Goal: Task Accomplishment & Management: Manage account settings

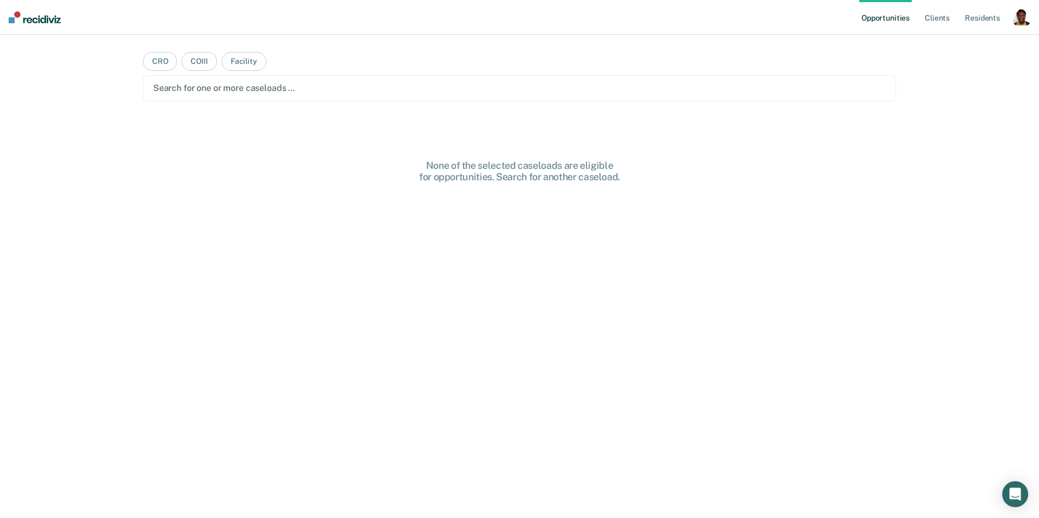
click at [1023, 41] on div "Opportunities Client s Resident s Profile How it works Log Out CRO COIII Facili…" at bounding box center [519, 259] width 1039 height 518
click at [1023, 14] on div "button" at bounding box center [1021, 16] width 17 height 17
click at [966, 43] on link "Profile" at bounding box center [977, 44] width 87 height 9
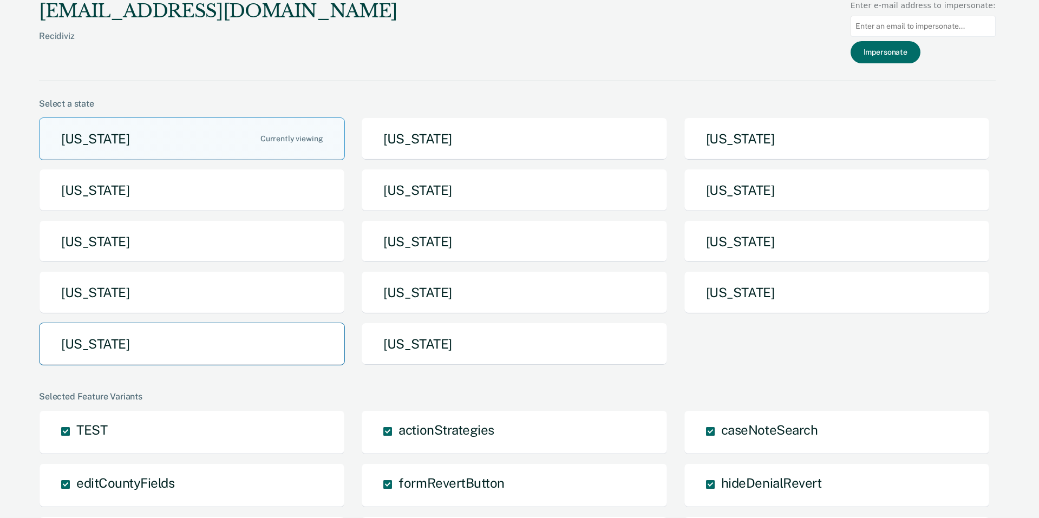
click at [139, 335] on button "Texas" at bounding box center [192, 344] width 306 height 43
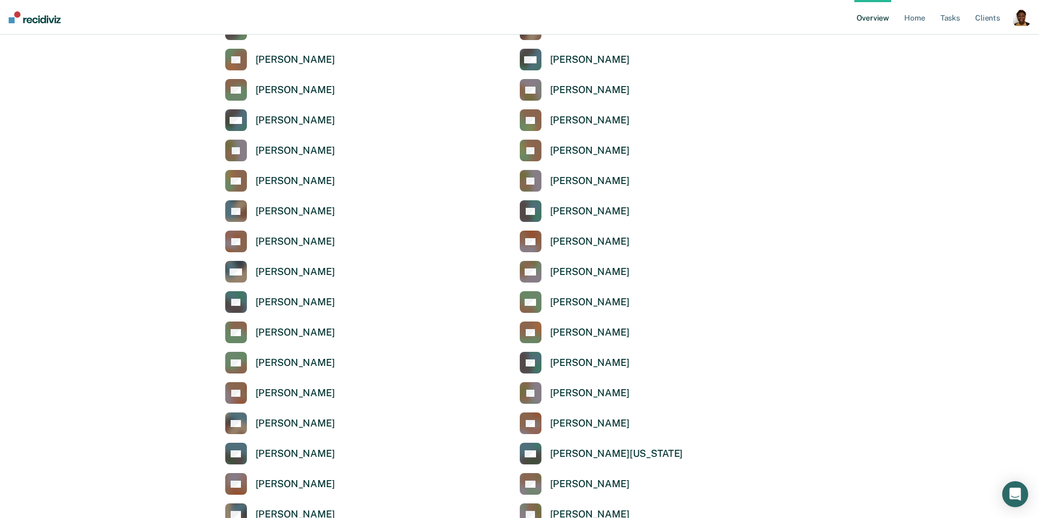
scroll to position [1486, 0]
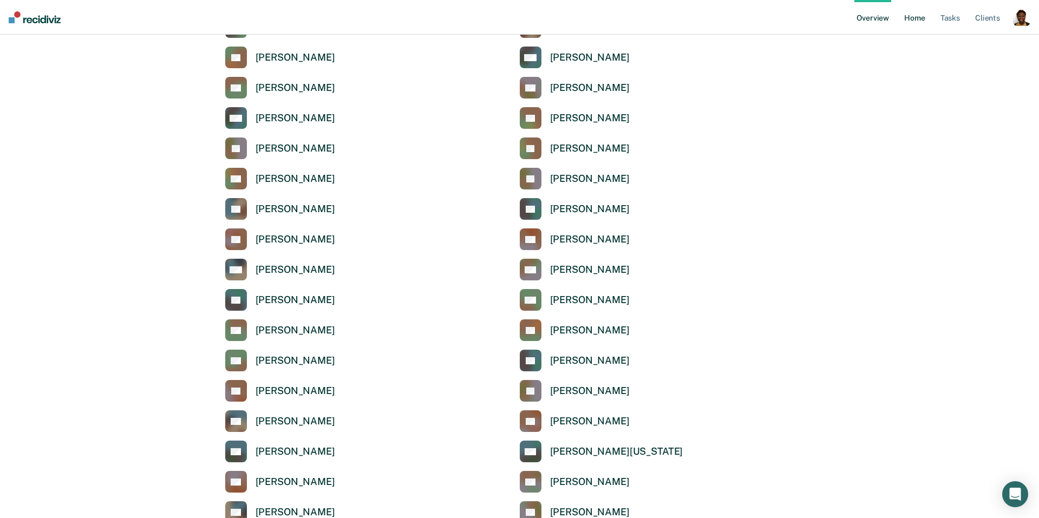
click at [917, 14] on link "Home" at bounding box center [914, 17] width 25 height 35
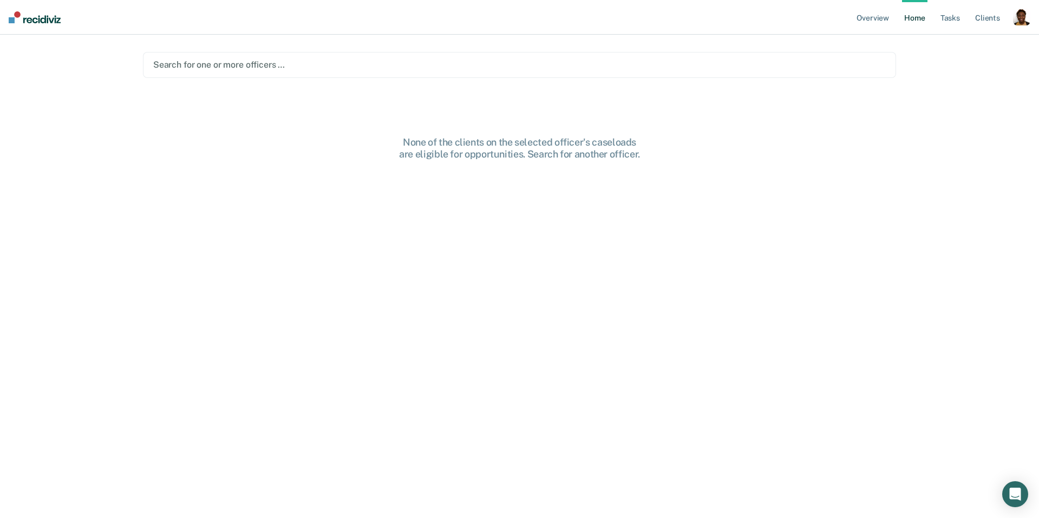
click at [361, 71] on div at bounding box center [519, 64] width 733 height 12
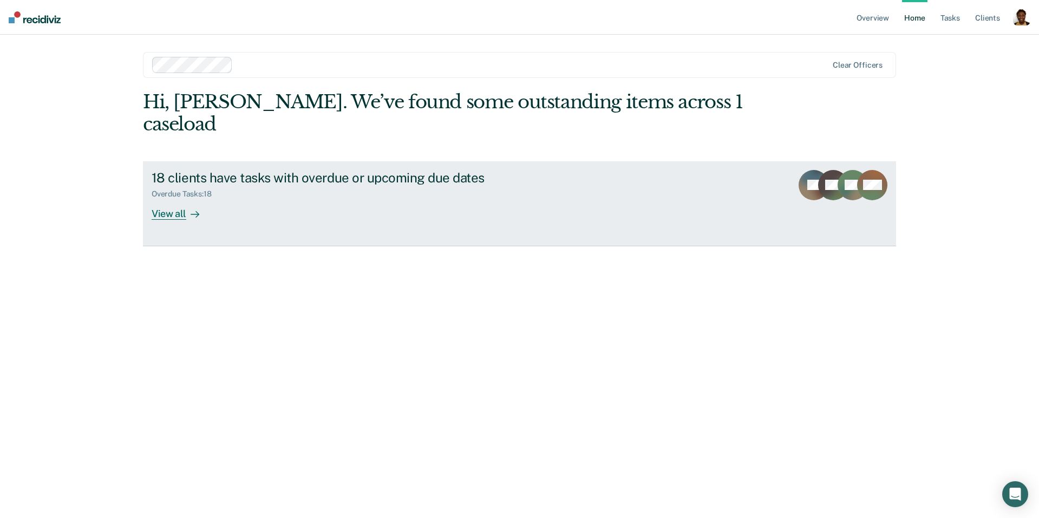
click at [165, 199] on div "View all" at bounding box center [182, 209] width 61 height 21
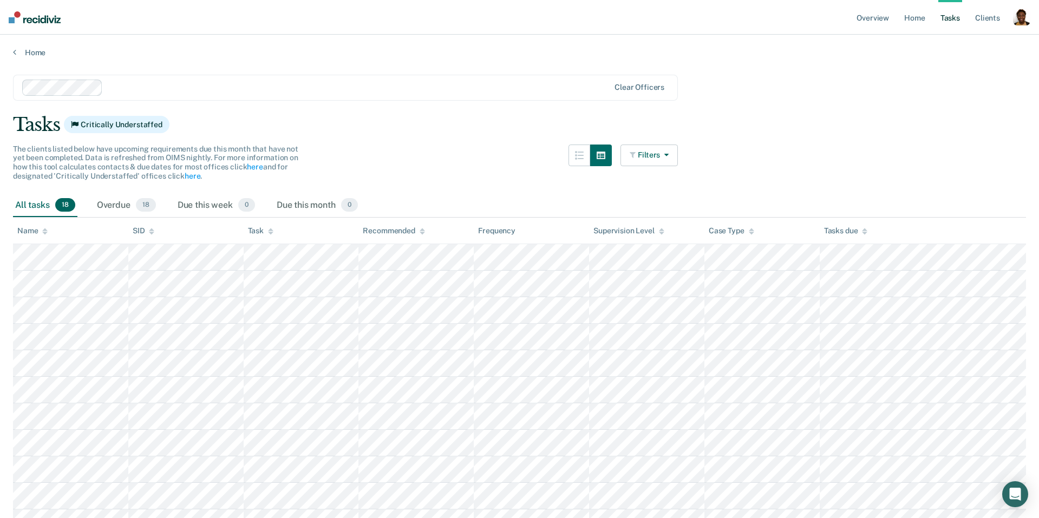
click at [677, 155] on button "Filters" at bounding box center [648, 156] width 57 height 22
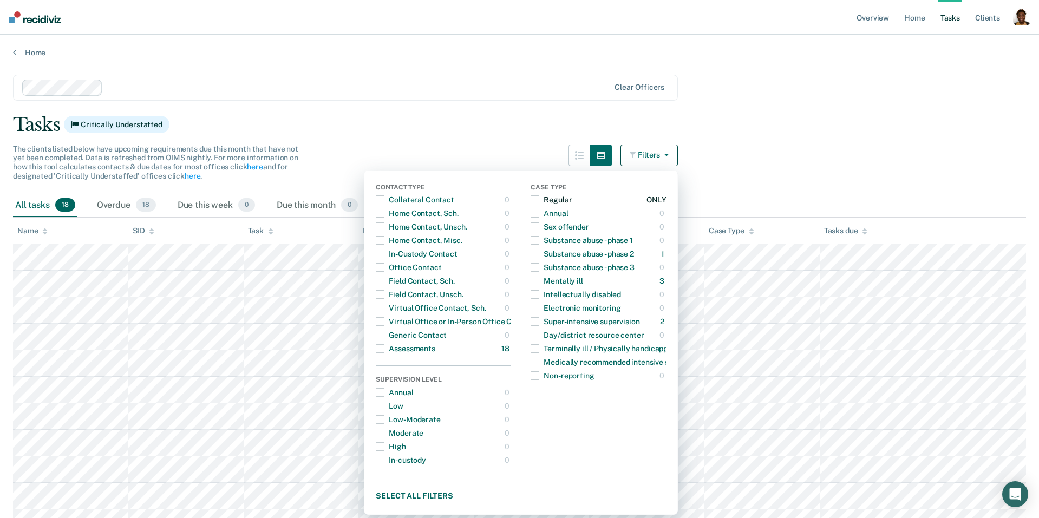
click at [548, 197] on div "Regular" at bounding box center [551, 199] width 41 height 17
click at [544, 198] on div "Regular" at bounding box center [551, 199] width 41 height 17
click at [711, 181] on main "Clear officers Tasks Critically Understaffed The clients listed below have upco…" at bounding box center [519, 409] width 1039 height 704
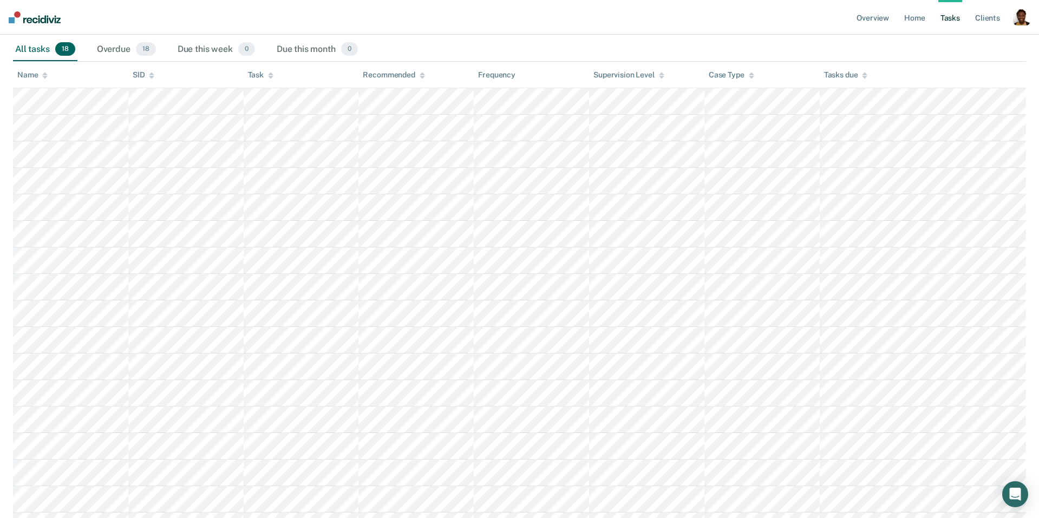
scroll to position [28, 0]
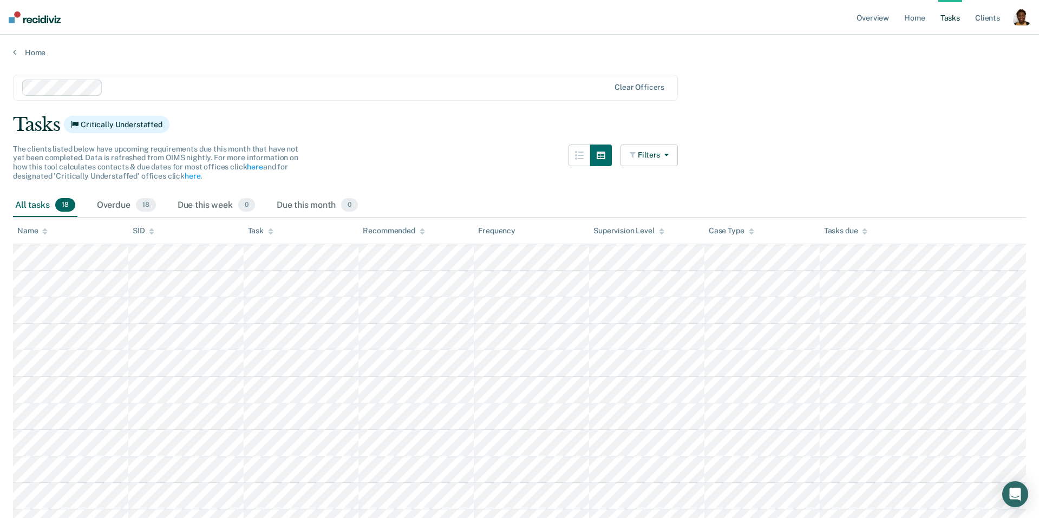
scroll to position [28, 0]
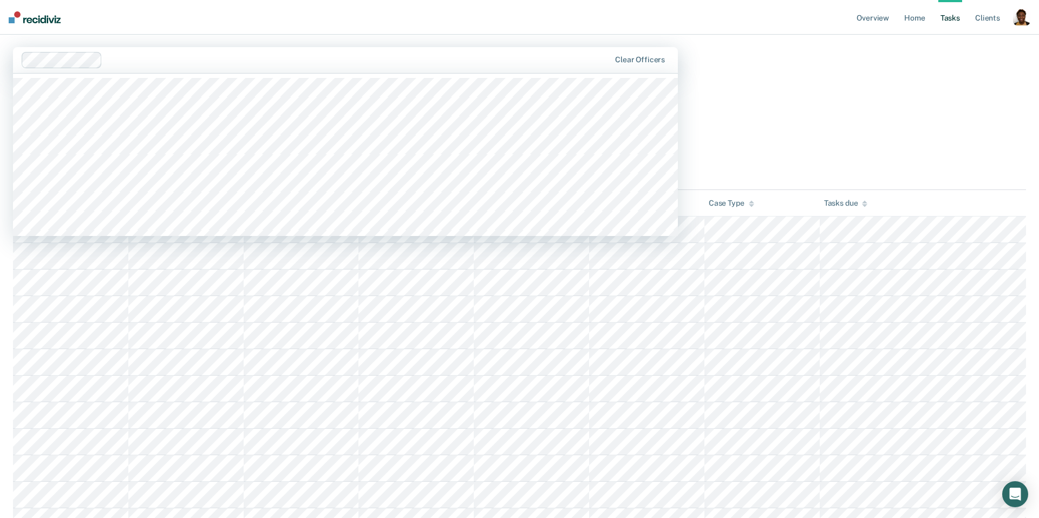
click at [649, 54] on div "Clear officers" at bounding box center [345, 60] width 665 height 26
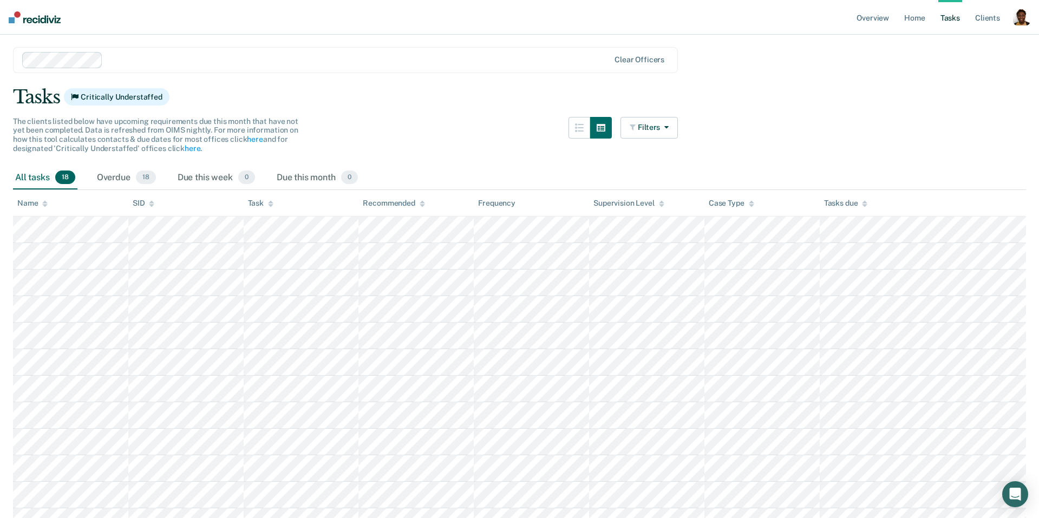
click at [632, 66] on div "Clear officers" at bounding box center [345, 60] width 665 height 26
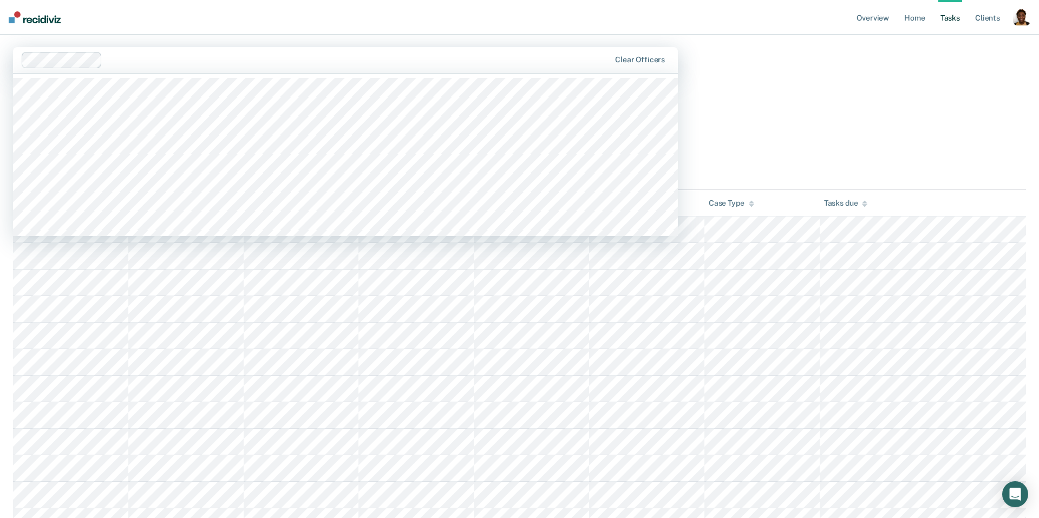
click at [579, 64] on div at bounding box center [358, 60] width 503 height 12
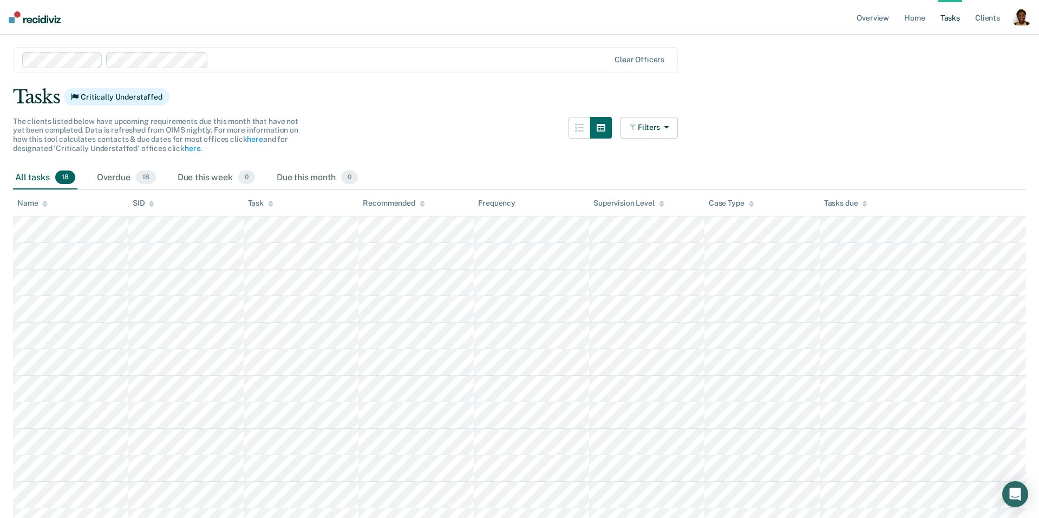
scroll to position [0, 0]
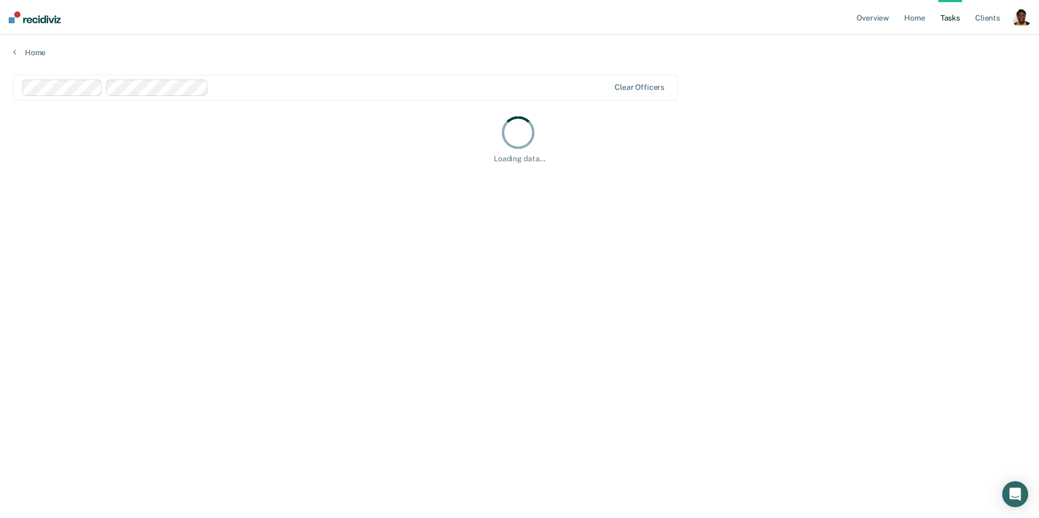
click at [92, 60] on main "option Donald Davenport, selected. Clear officers Loading data..." at bounding box center [519, 285] width 1039 height 457
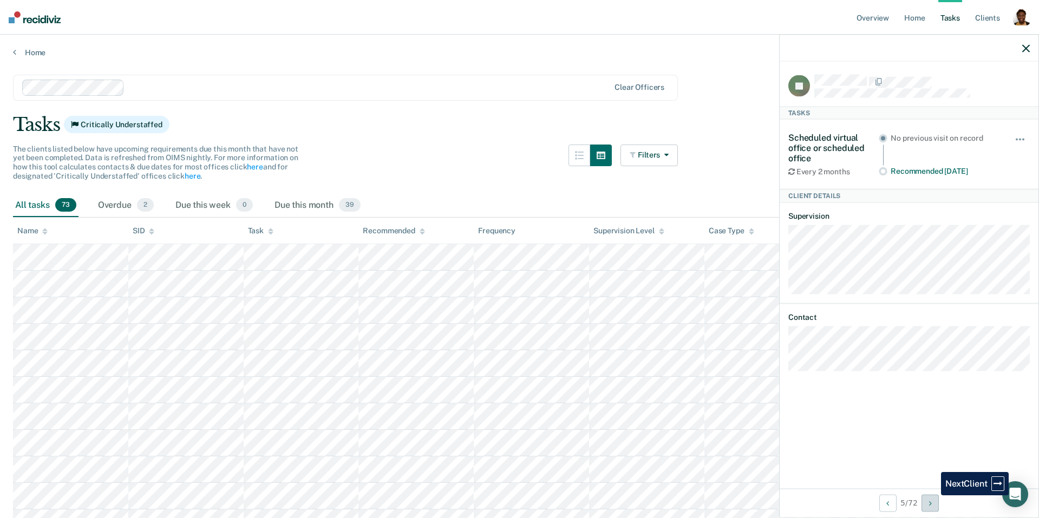
click at [929, 506] on button "Next Client" at bounding box center [929, 502] width 17 height 17
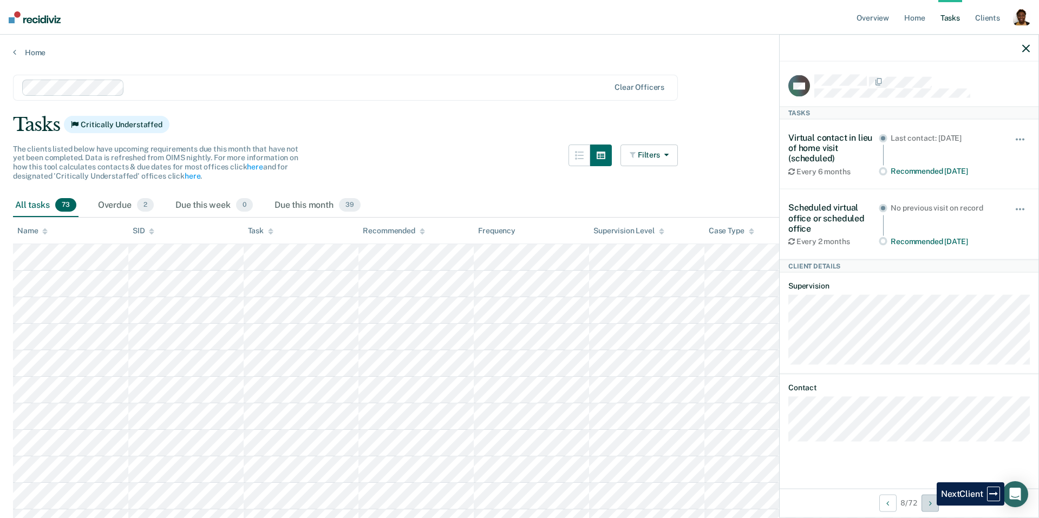
click at [929, 506] on button "Next Client" at bounding box center [929, 502] width 17 height 17
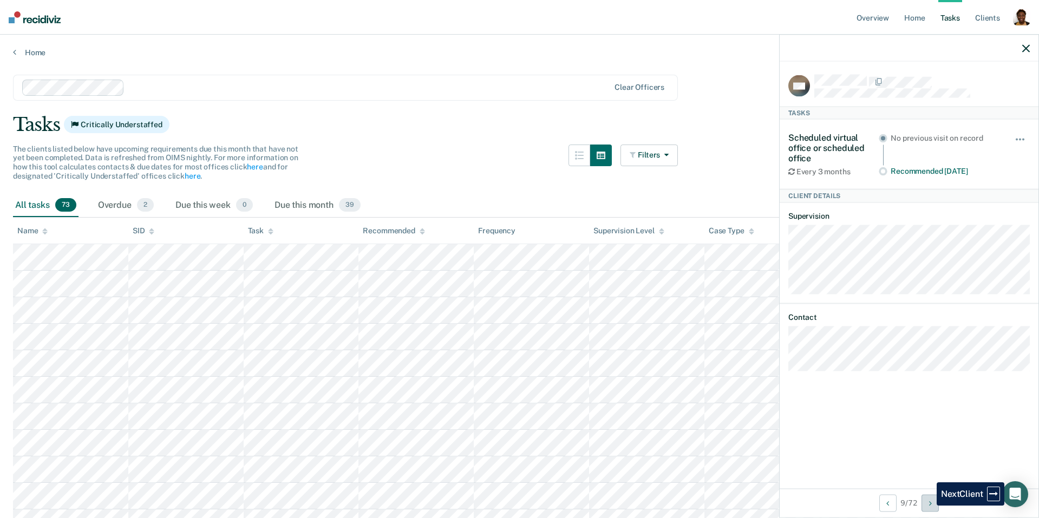
click at [929, 506] on button "Next Client" at bounding box center [929, 502] width 17 height 17
click at [884, 506] on icon "Previous Client" at bounding box center [885, 503] width 3 height 8
click at [883, 506] on button "Previous Client" at bounding box center [885, 502] width 17 height 17
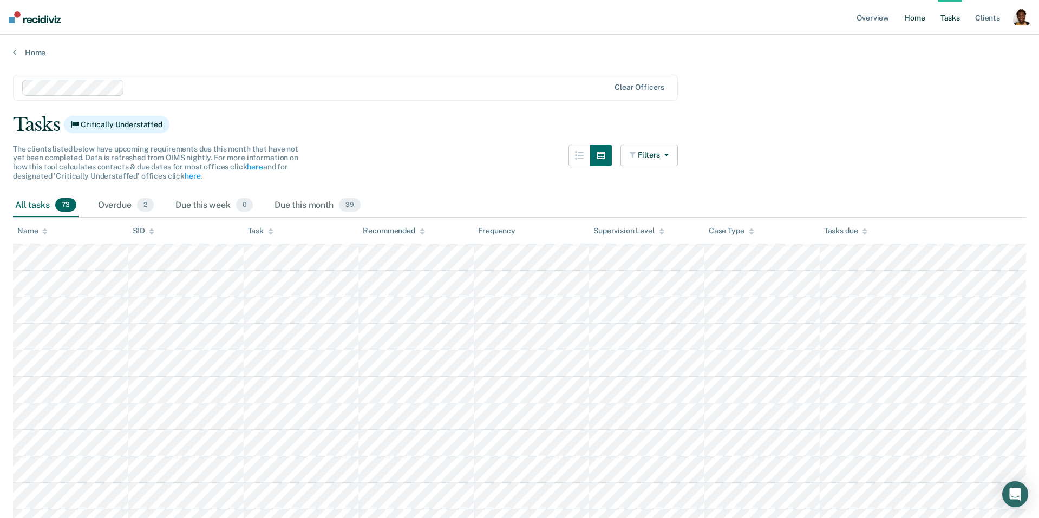
click at [905, 21] on link "Home" at bounding box center [914, 17] width 25 height 35
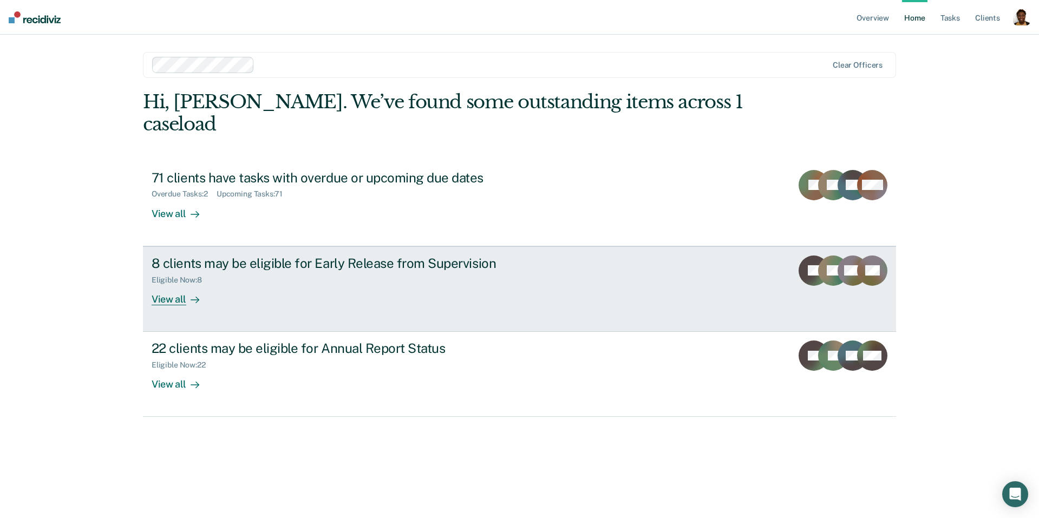
click at [203, 284] on div "View all" at bounding box center [182, 294] width 61 height 21
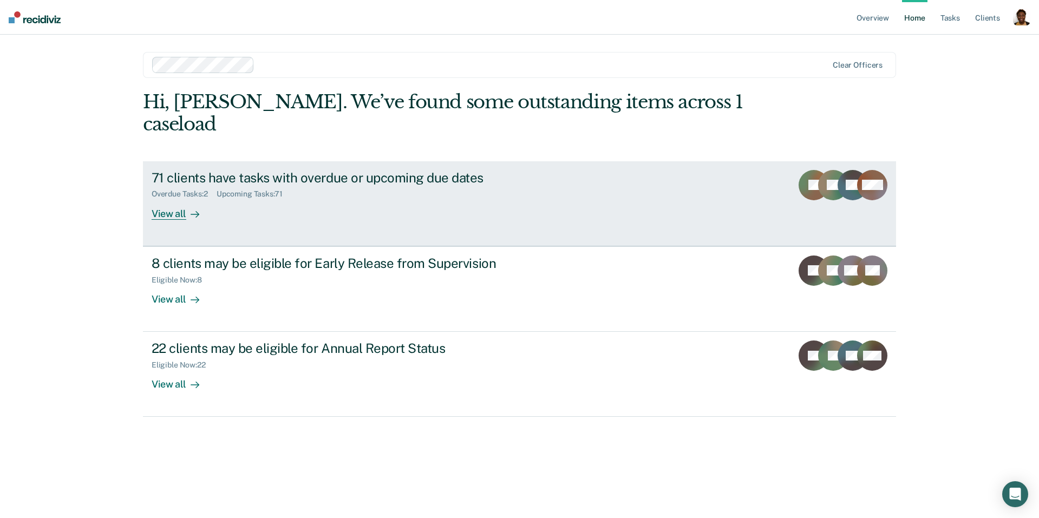
click at [194, 210] on icon at bounding box center [195, 214] width 9 height 9
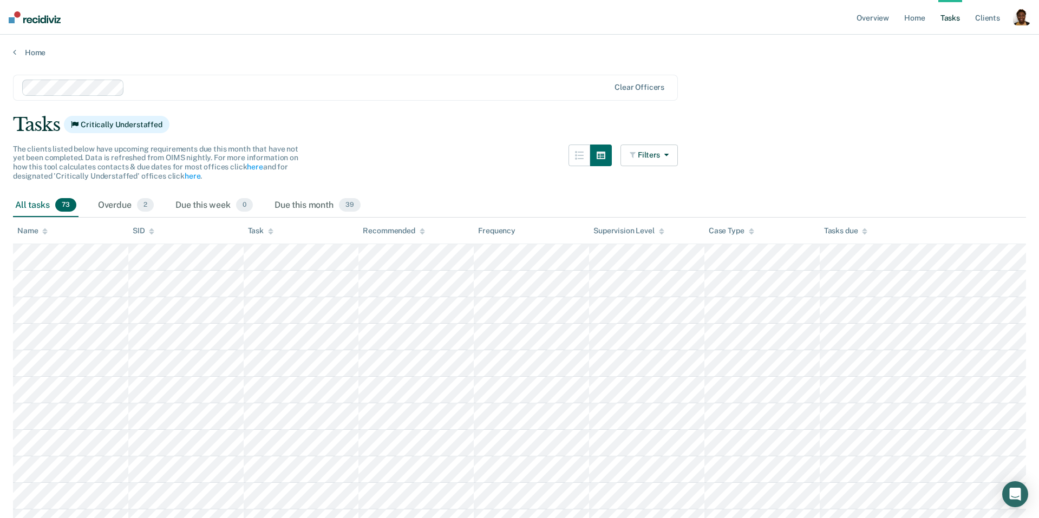
click at [44, 233] on icon at bounding box center [44, 233] width 5 height 3
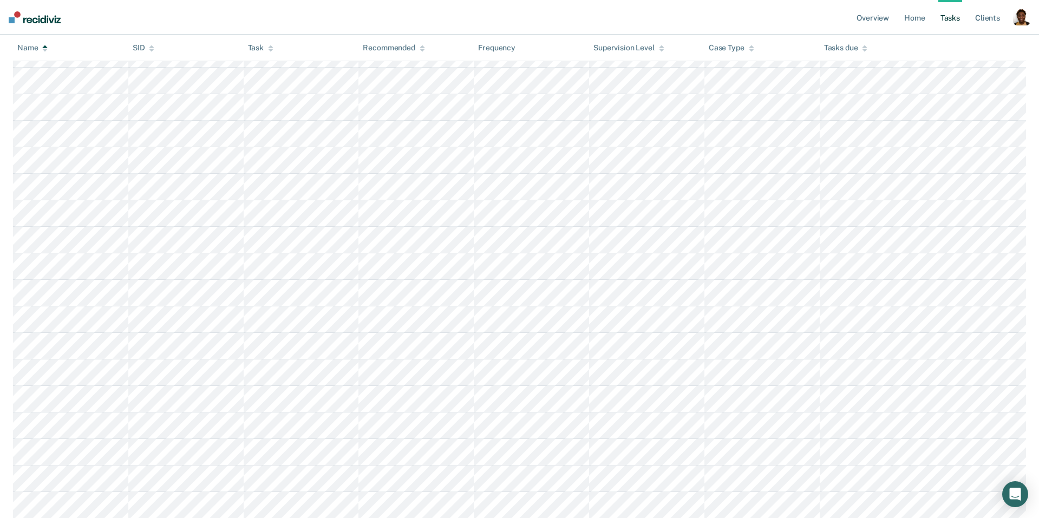
scroll to position [1270, 0]
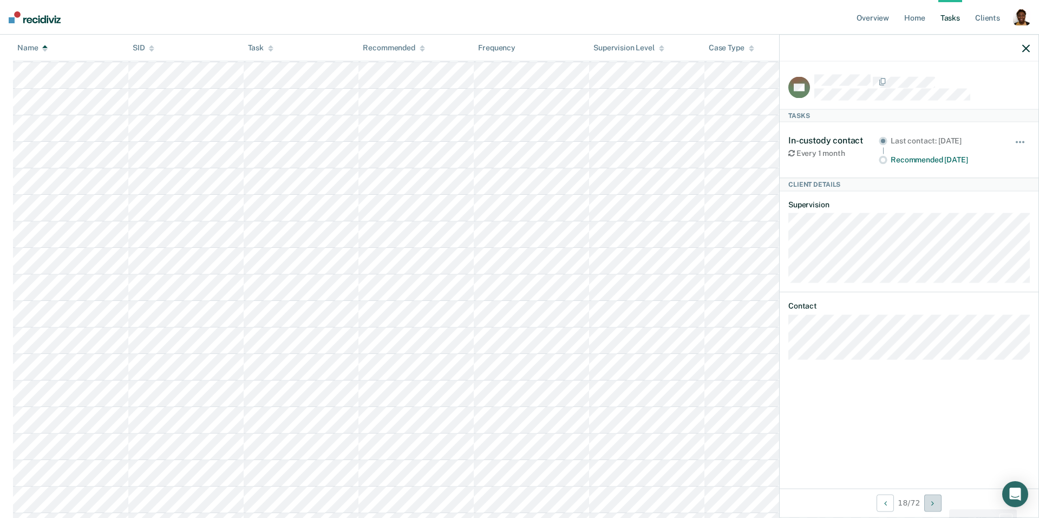
click at [938, 501] on button "Next Client" at bounding box center [932, 502] width 17 height 17
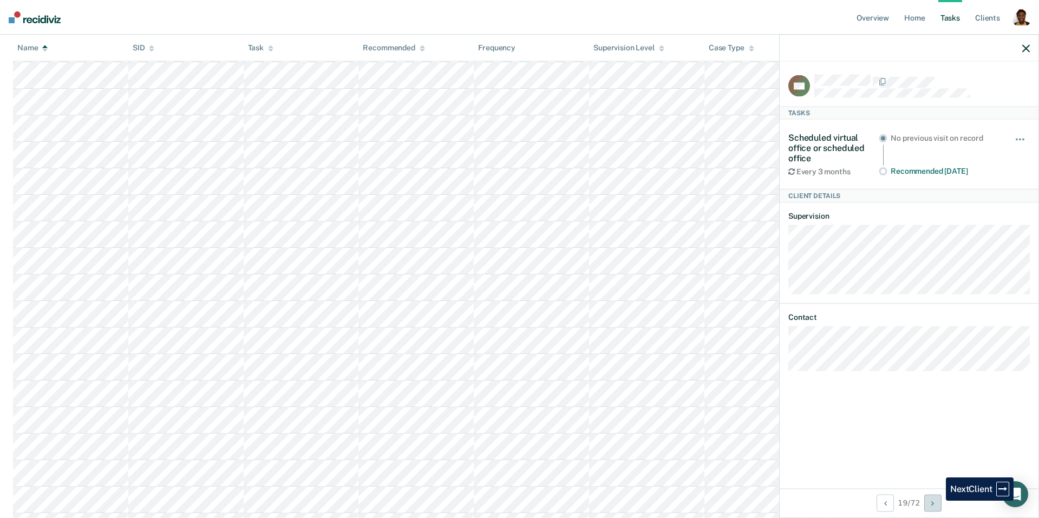
click at [937, 501] on button "Next Client" at bounding box center [932, 502] width 17 height 17
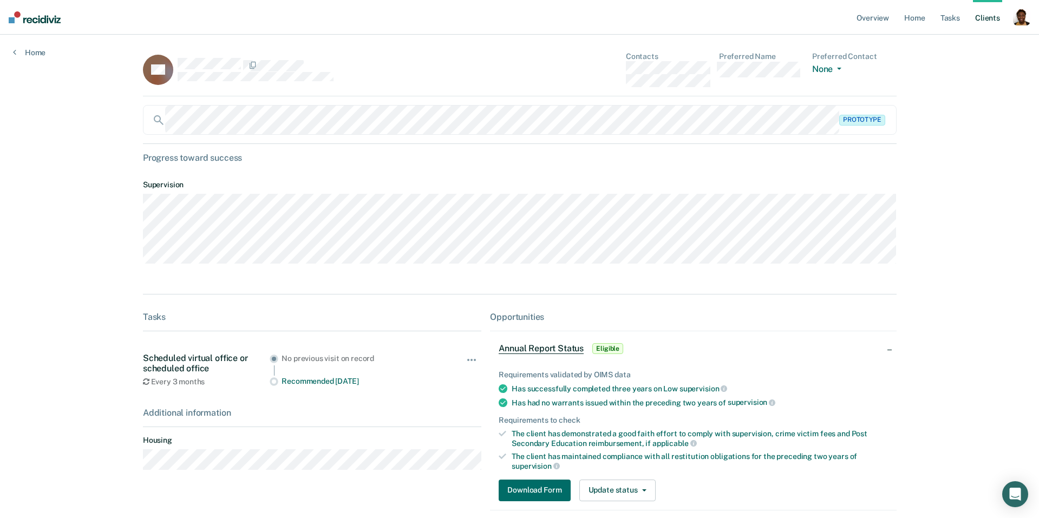
scroll to position [53, 0]
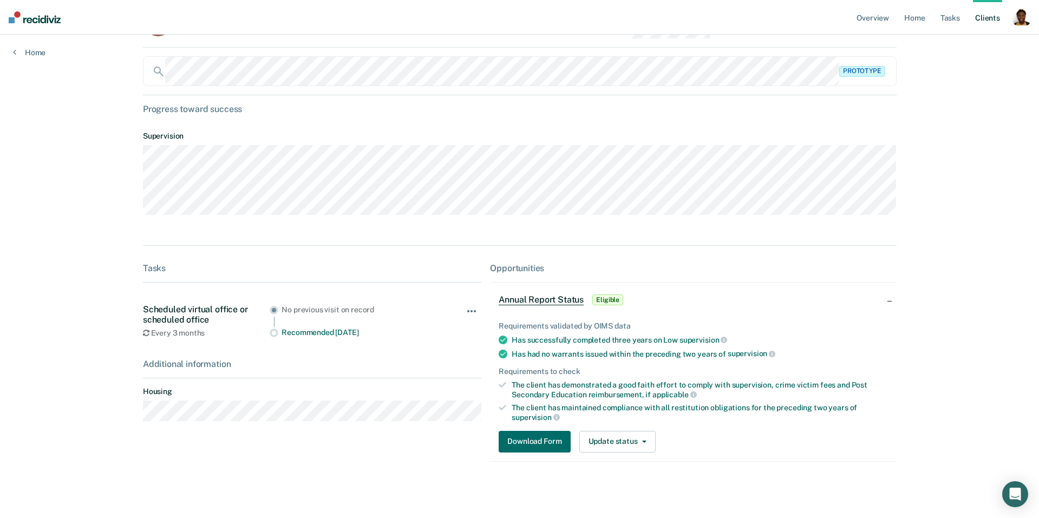
click at [469, 315] on button "button" at bounding box center [472, 316] width 18 height 17
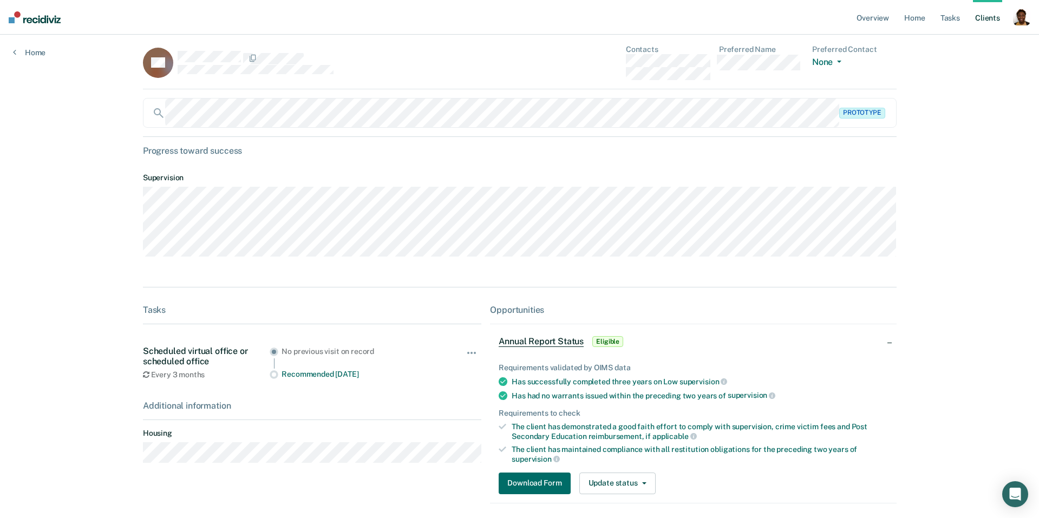
scroll to position [0, 0]
